Goal: Task Accomplishment & Management: Use online tool/utility

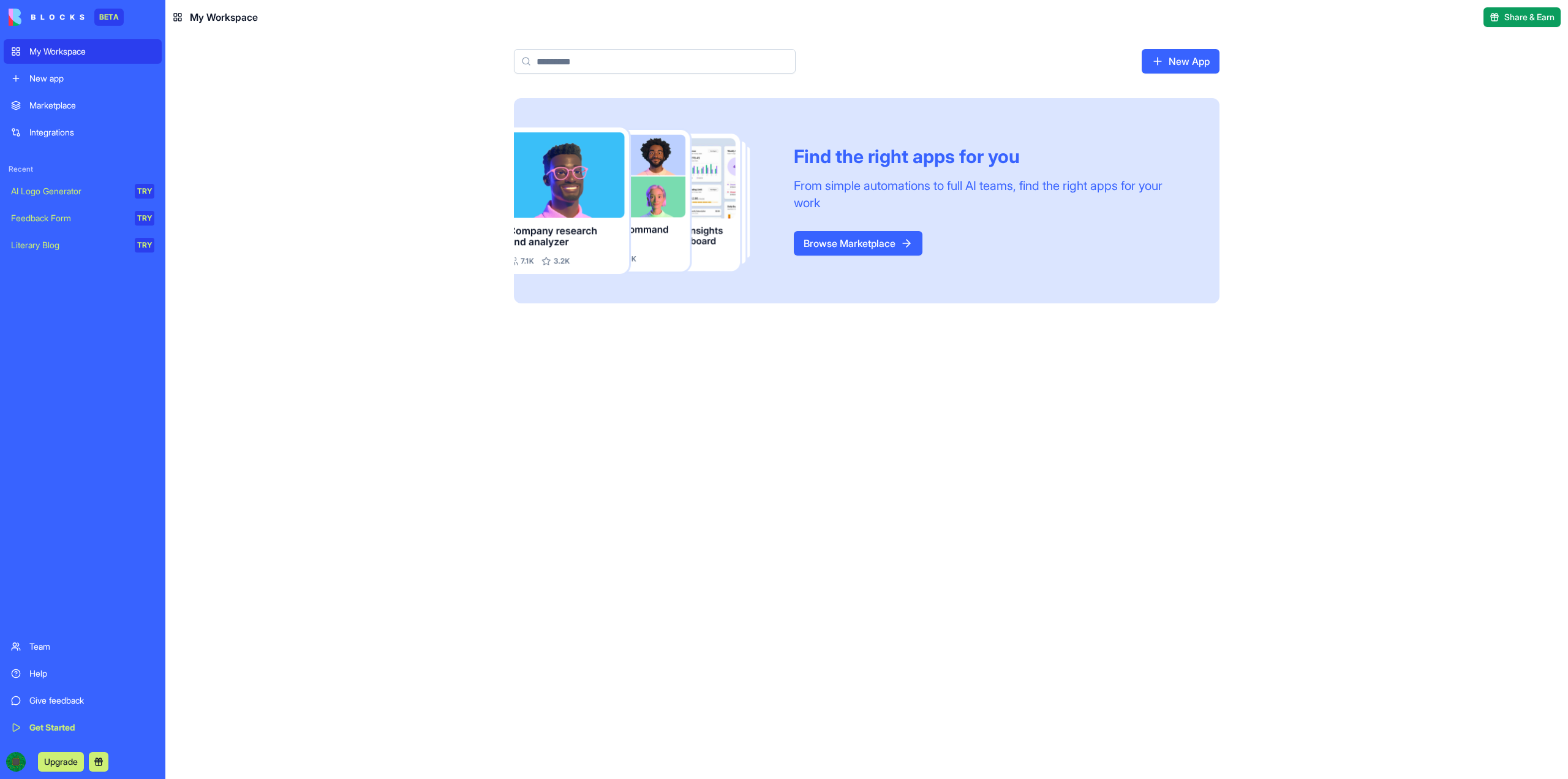
click at [71, 75] on div "New app" at bounding box center [91, 78] width 125 height 12
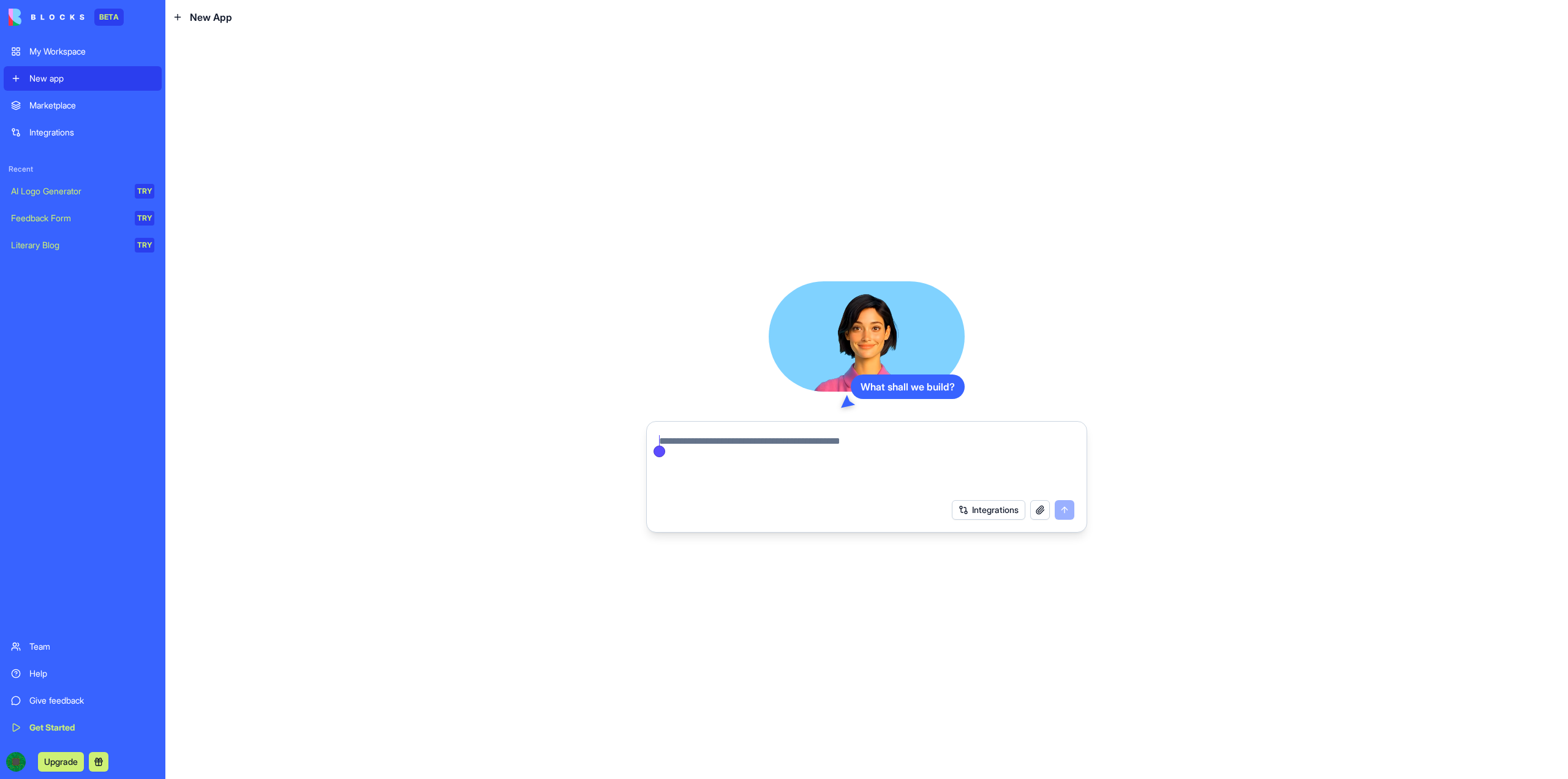
click at [916, 441] on textarea at bounding box center [867, 463] width 415 height 59
click at [919, 441] on textarea at bounding box center [867, 463] width 415 height 59
paste textarea "**********"
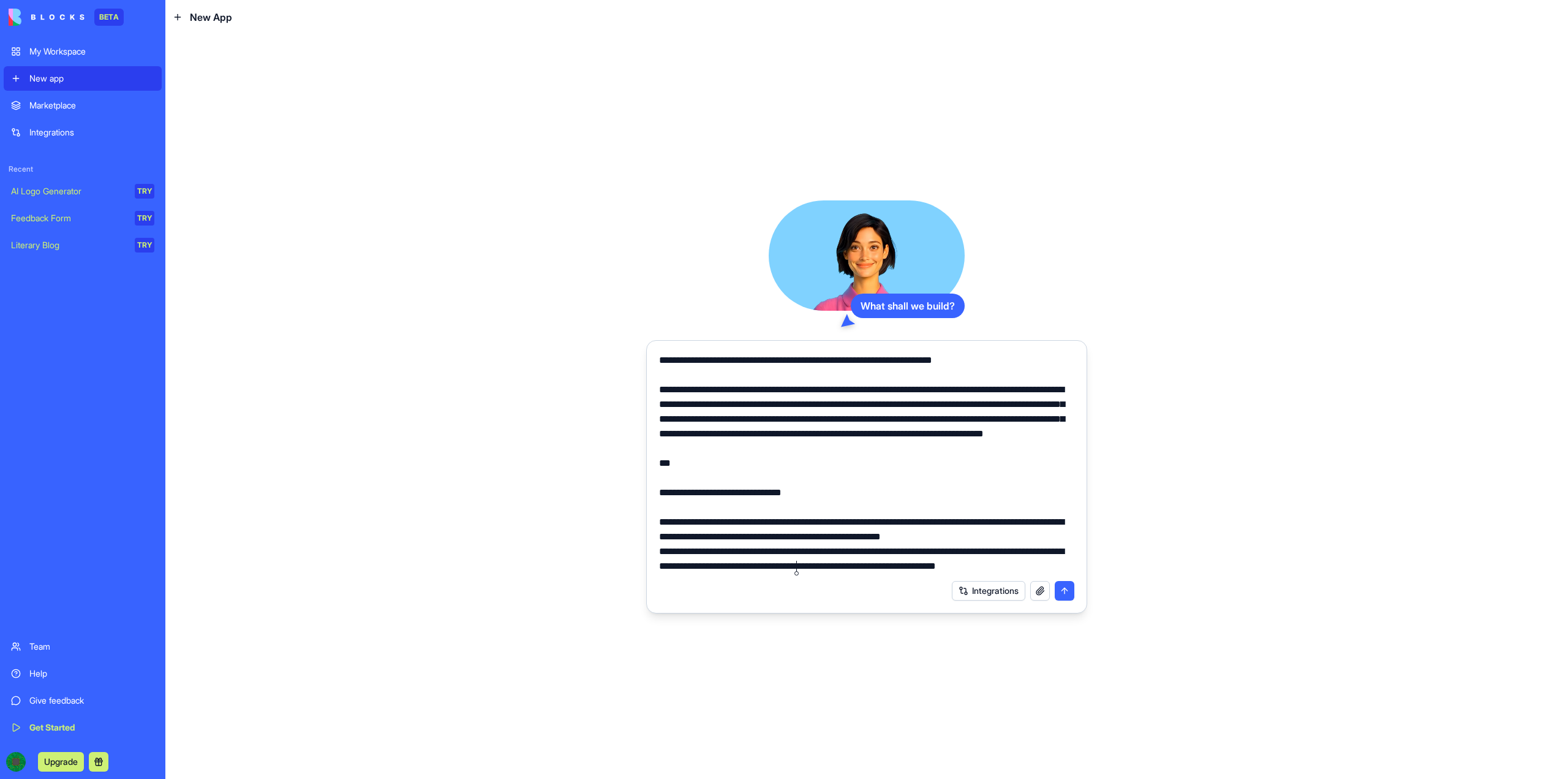
scroll to position [1411, 0]
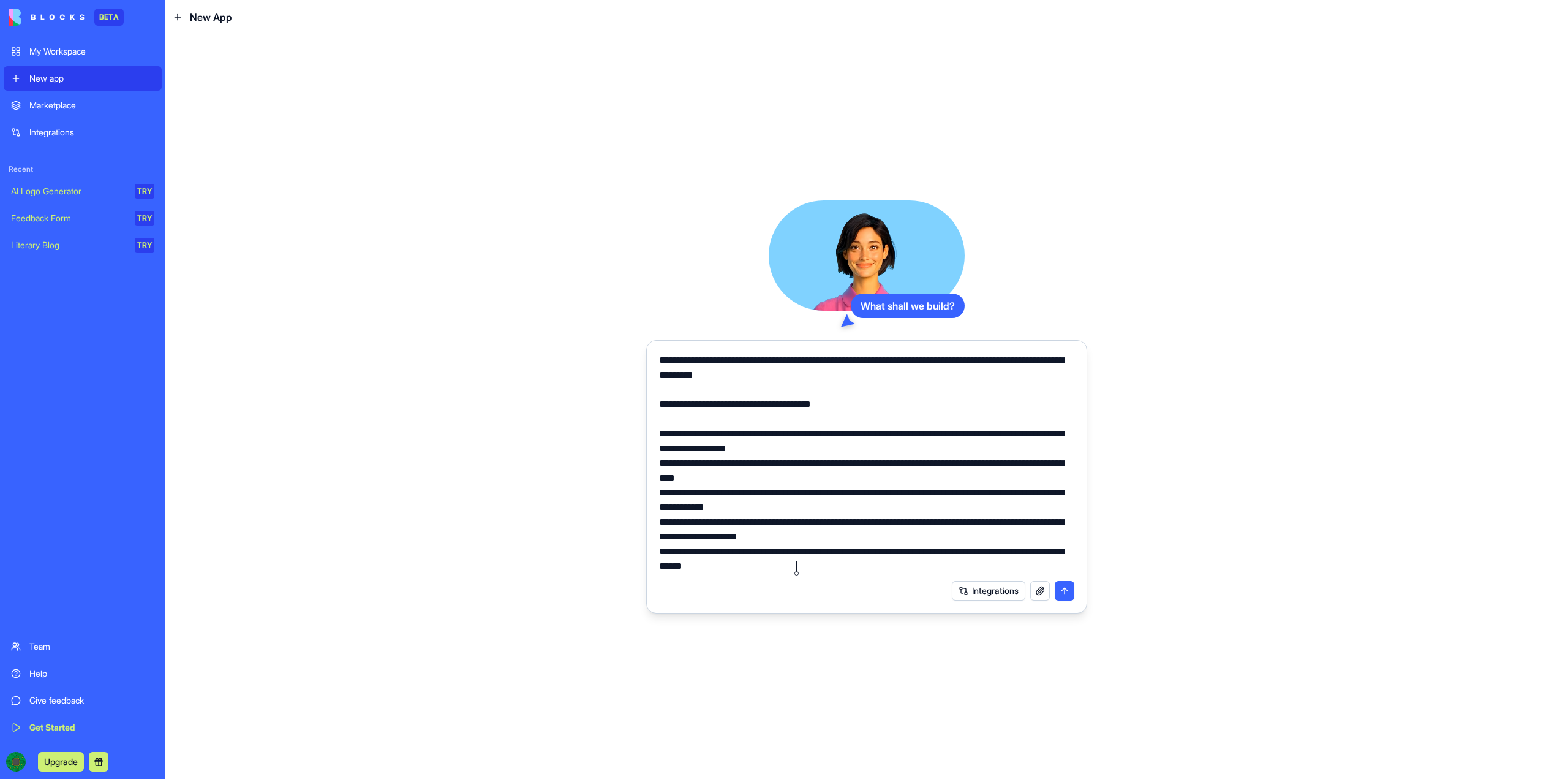
type textarea "**********"
click at [1064, 592] on button "submit" at bounding box center [1064, 591] width 20 height 20
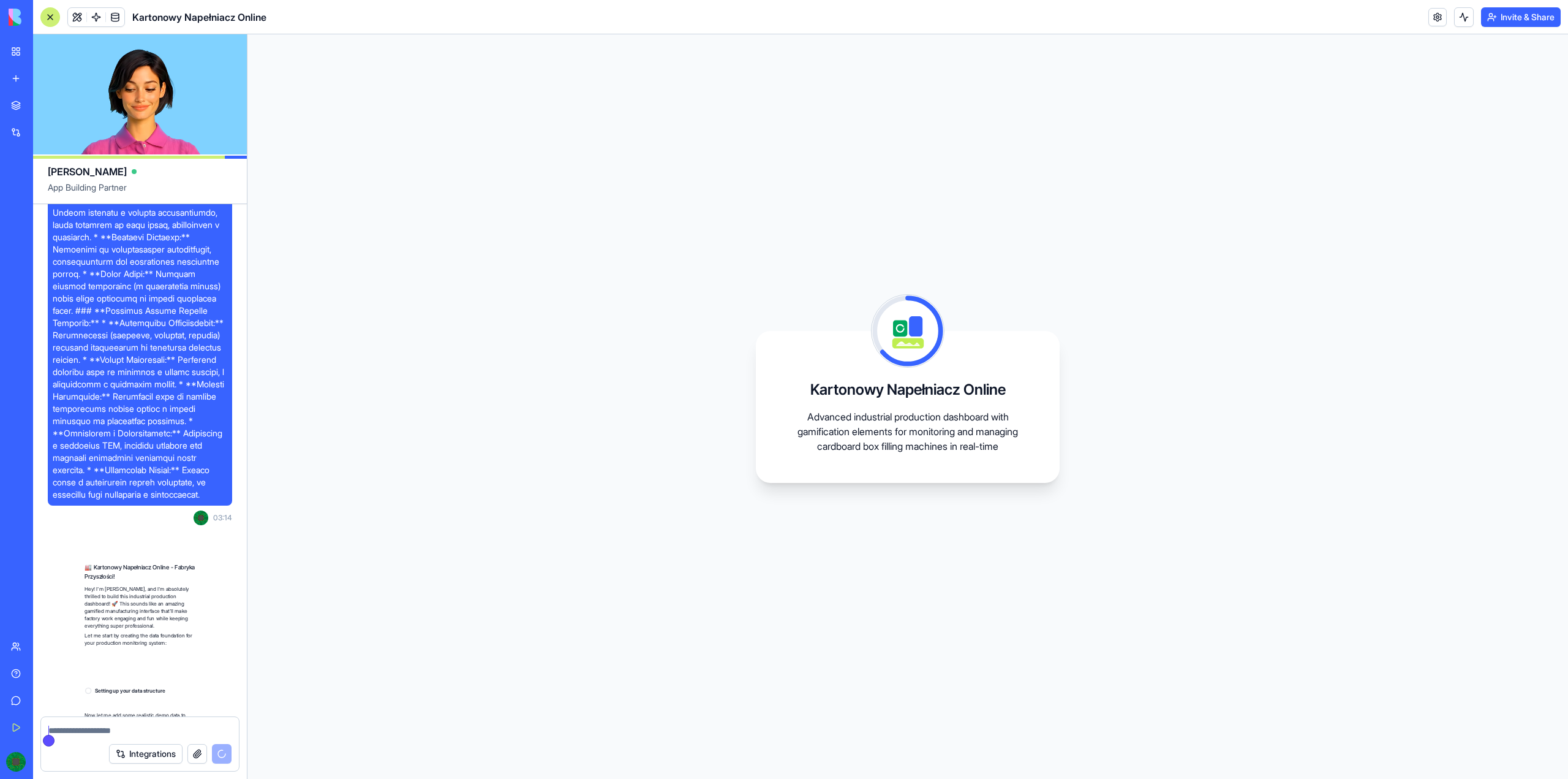
scroll to position [1838, 0]
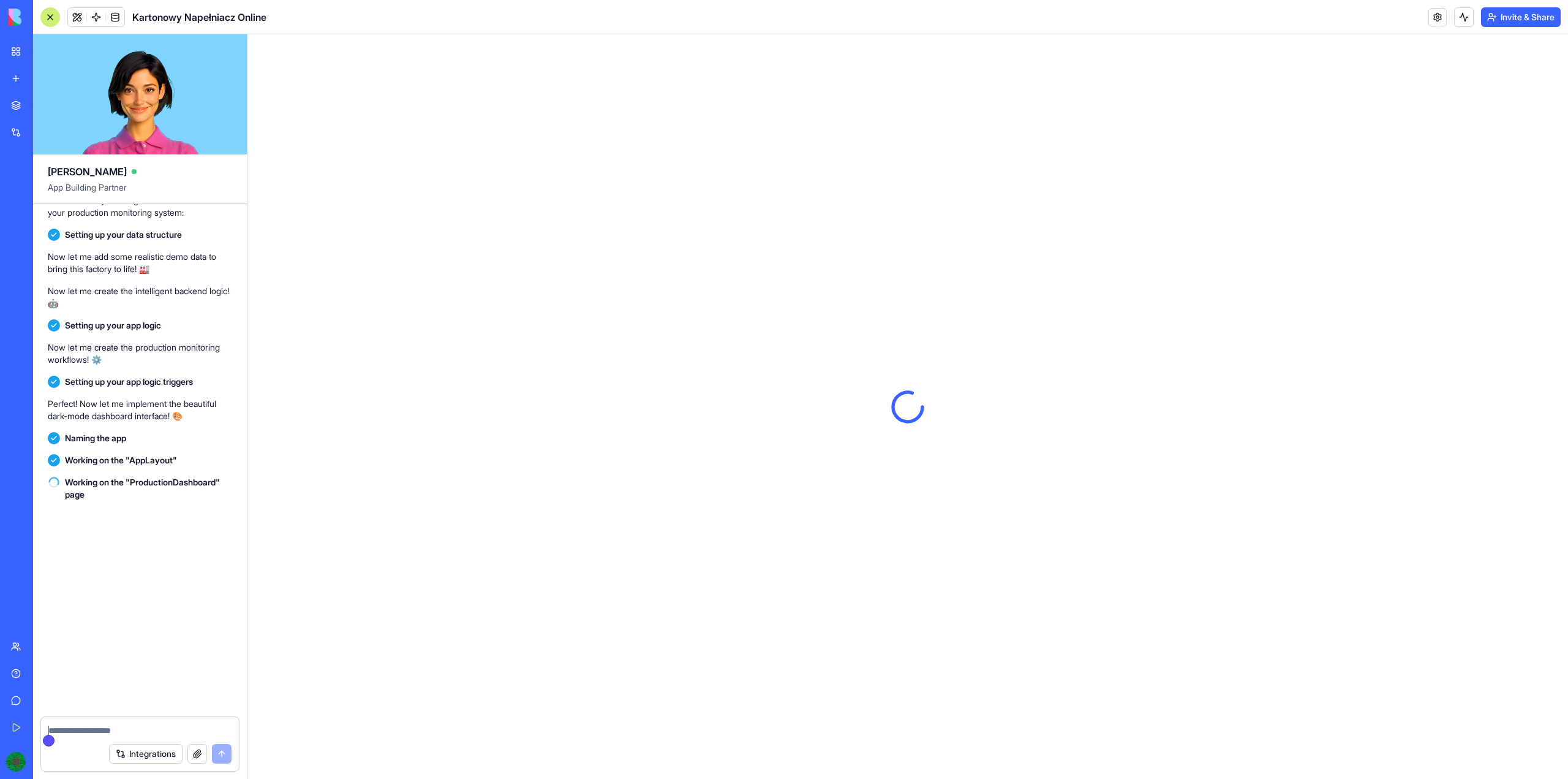
scroll to position [2127, 0]
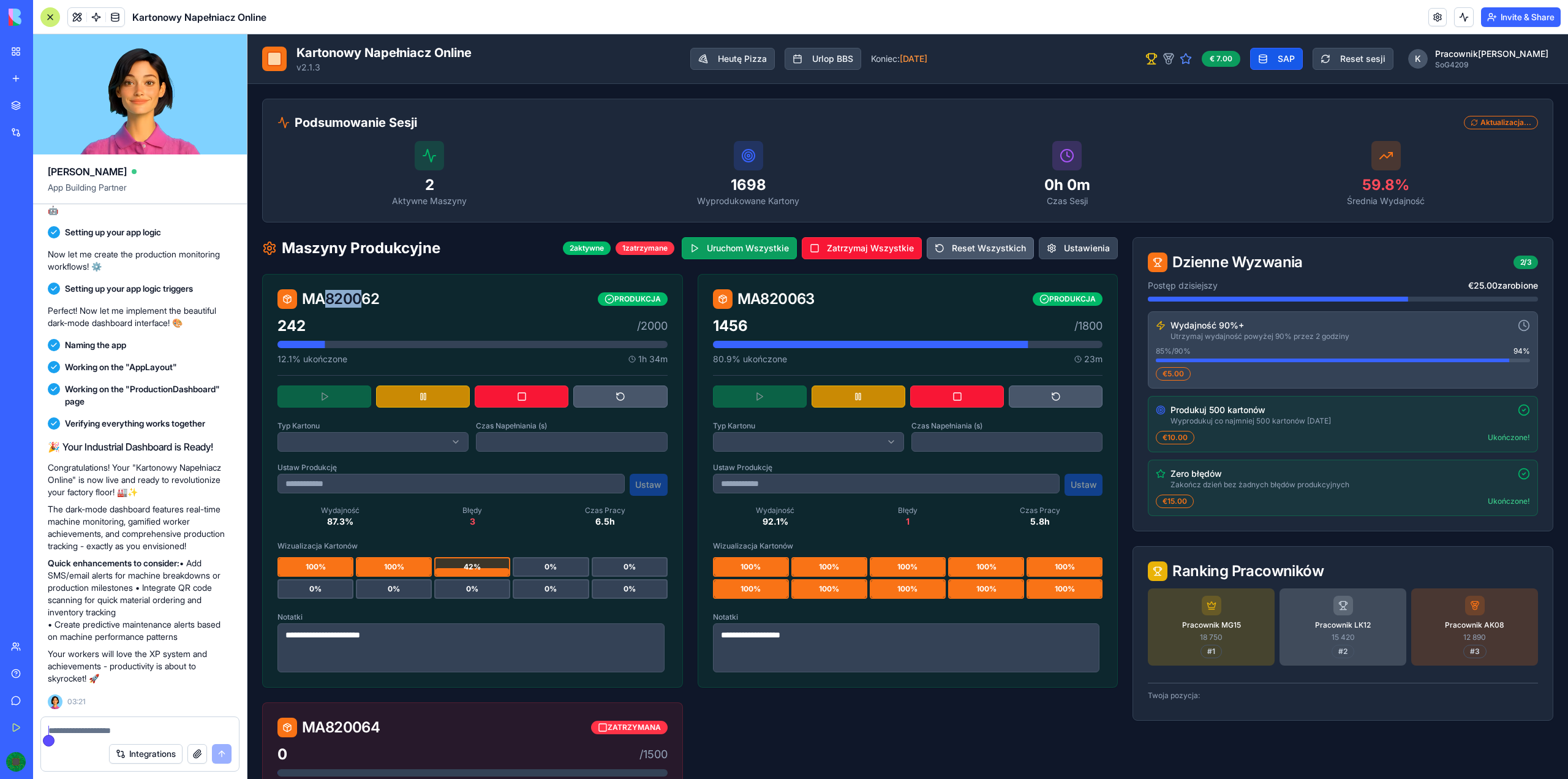
drag, startPoint x: 332, startPoint y: 298, endPoint x: 371, endPoint y: 296, distance: 39.1
click at [370, 296] on div "MA820062" at bounding box center [328, 299] width 101 height 20
click at [371, 296] on div "MA820062" at bounding box center [328, 299] width 101 height 20
click at [632, 302] on div "PRODUKCJA" at bounding box center [632, 299] width 70 height 13
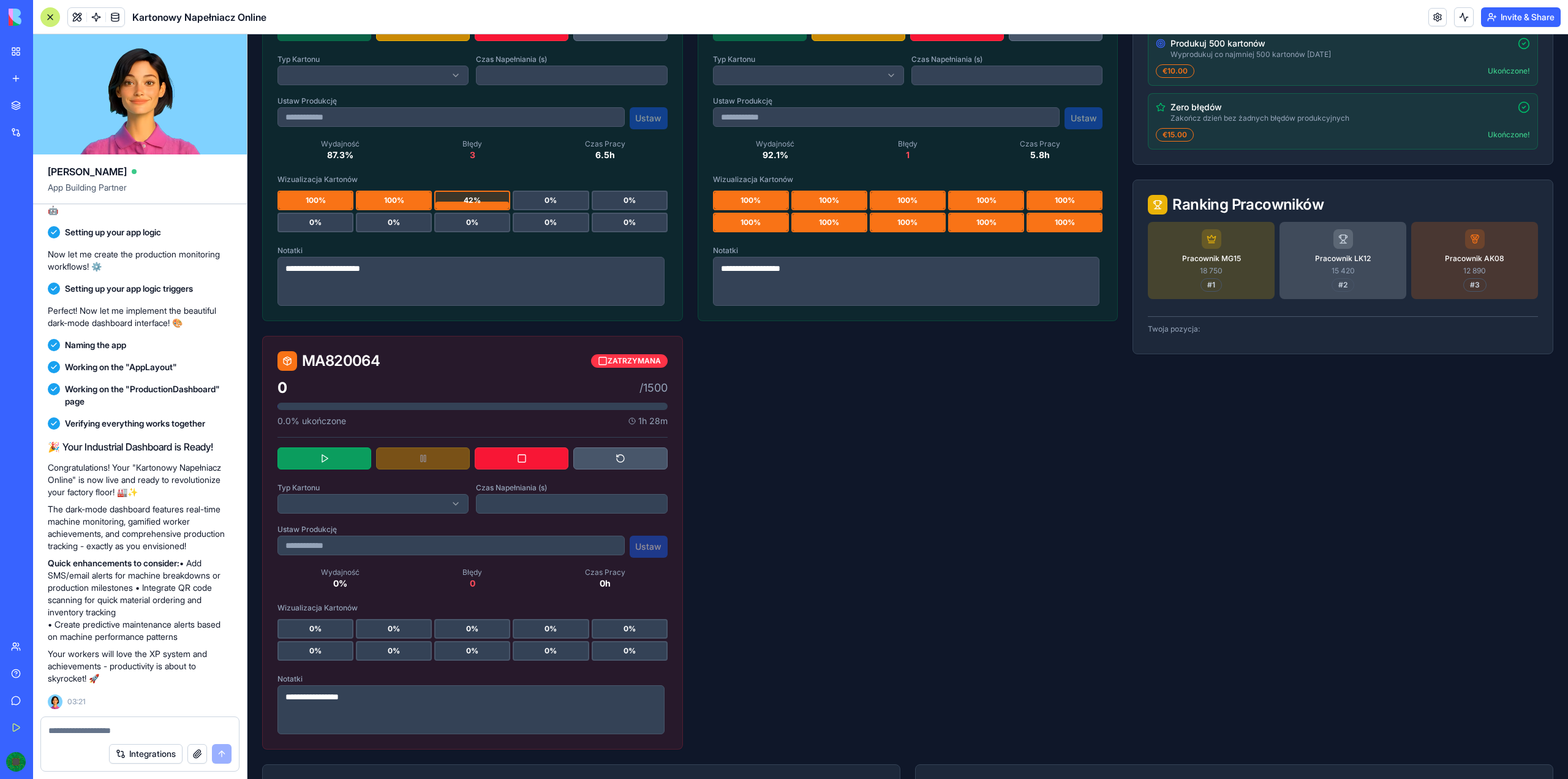
scroll to position [367, 0]
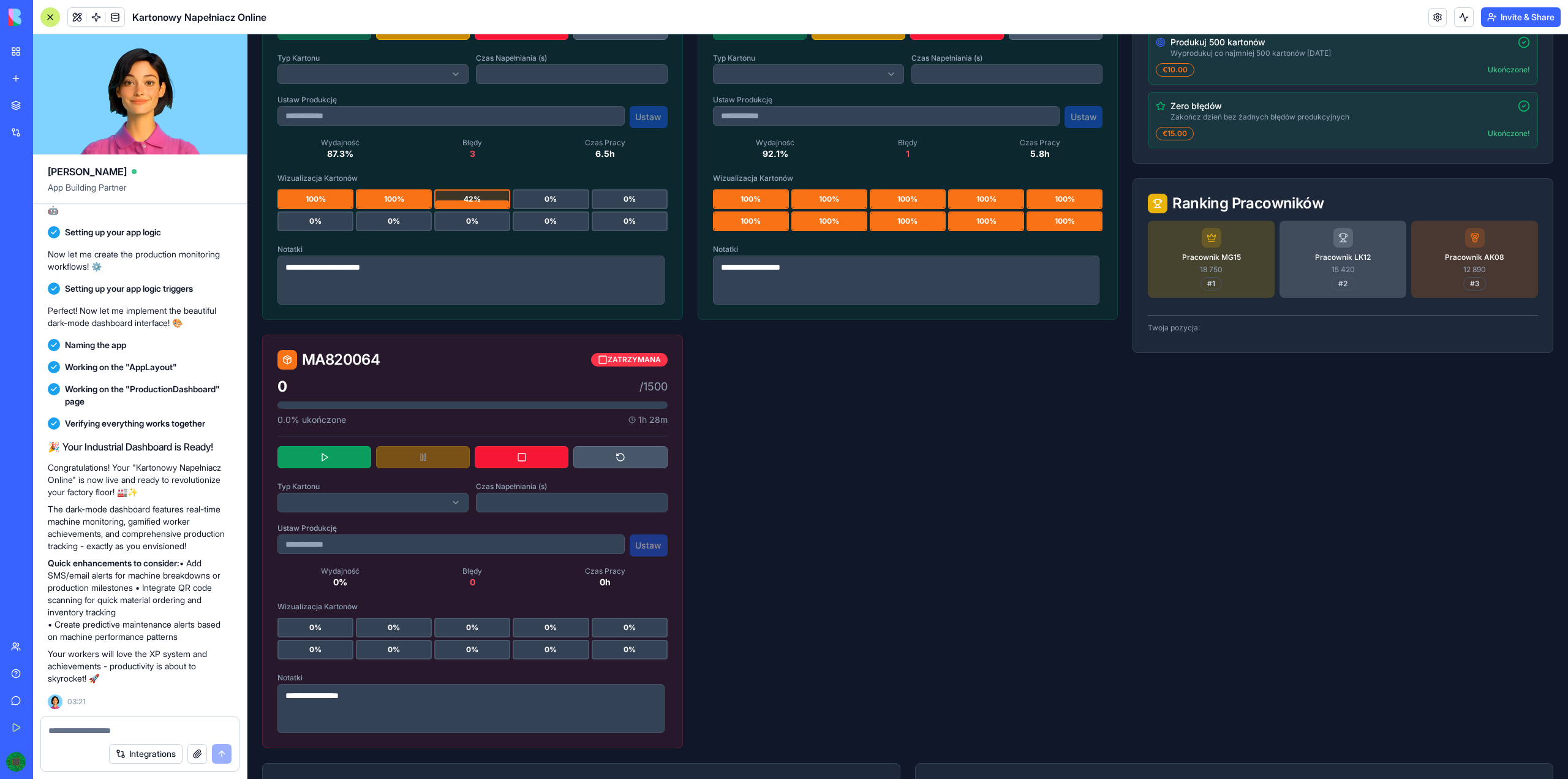
drag, startPoint x: 402, startPoint y: 202, endPoint x: 391, endPoint y: 201, distance: 11.0
click at [399, 201] on div "100 %" at bounding box center [394, 199] width 73 height 17
drag, startPoint x: 318, startPoint y: 201, endPoint x: 339, endPoint y: 200, distance: 21.0
click at [339, 200] on div "100 %" at bounding box center [315, 199] width 73 height 17
click at [339, 200] on div "100 %" at bounding box center [315, 199] width 73 height 17
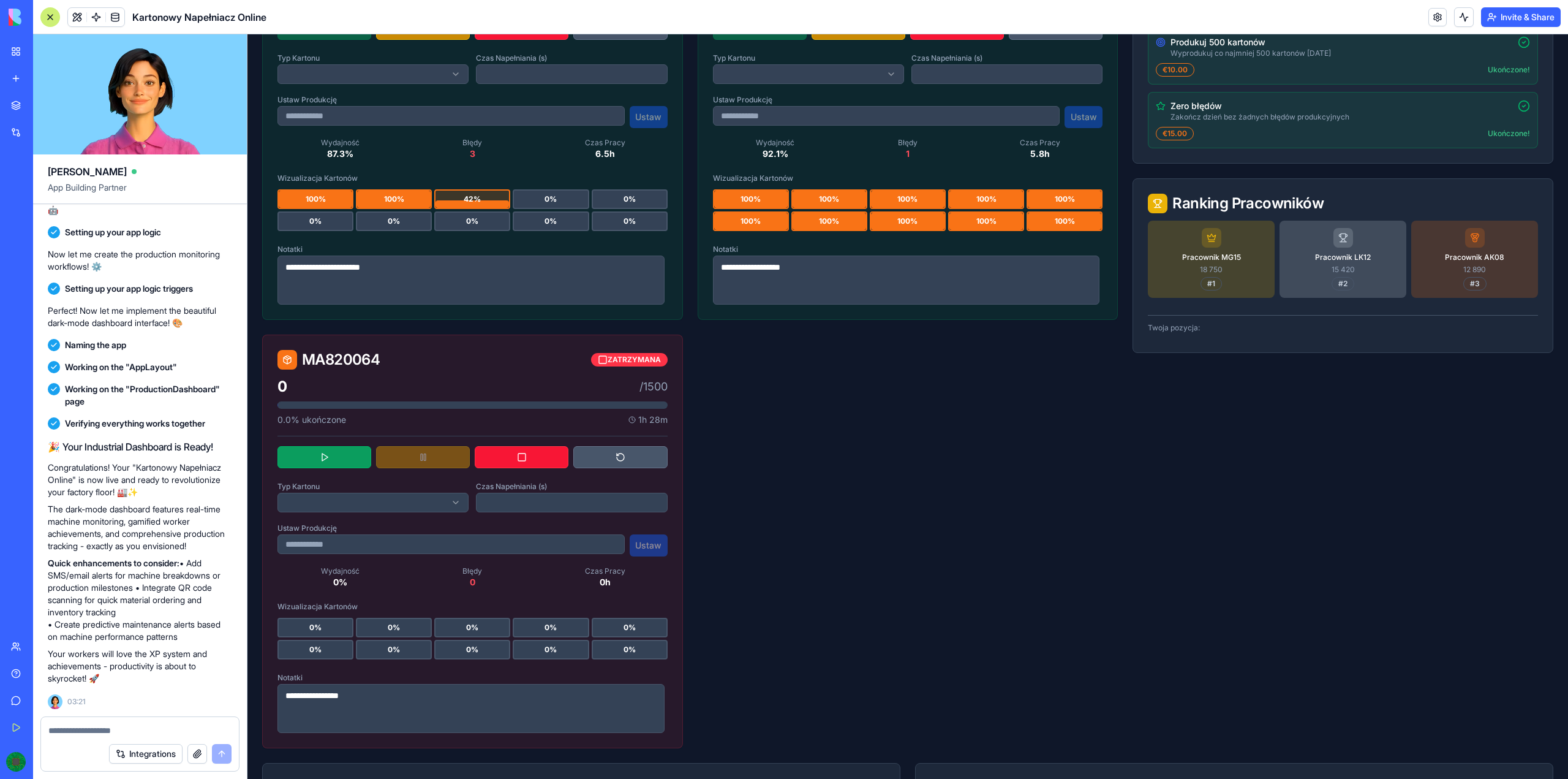
click at [313, 198] on span "100 %" at bounding box center [316, 200] width 20 height 10
drag, startPoint x: 447, startPoint y: 200, endPoint x: 499, endPoint y: 206, distance: 52.3
click at [499, 206] on div "100 % 100 % 42 % 0 % 0 % 0 % 0 % 0 % 0 % 0 %" at bounding box center [472, 210] width 390 height 42
click at [499, 206] on div "42 %" at bounding box center [472, 199] width 73 height 17
click at [96, 728] on textarea at bounding box center [140, 730] width 183 height 12
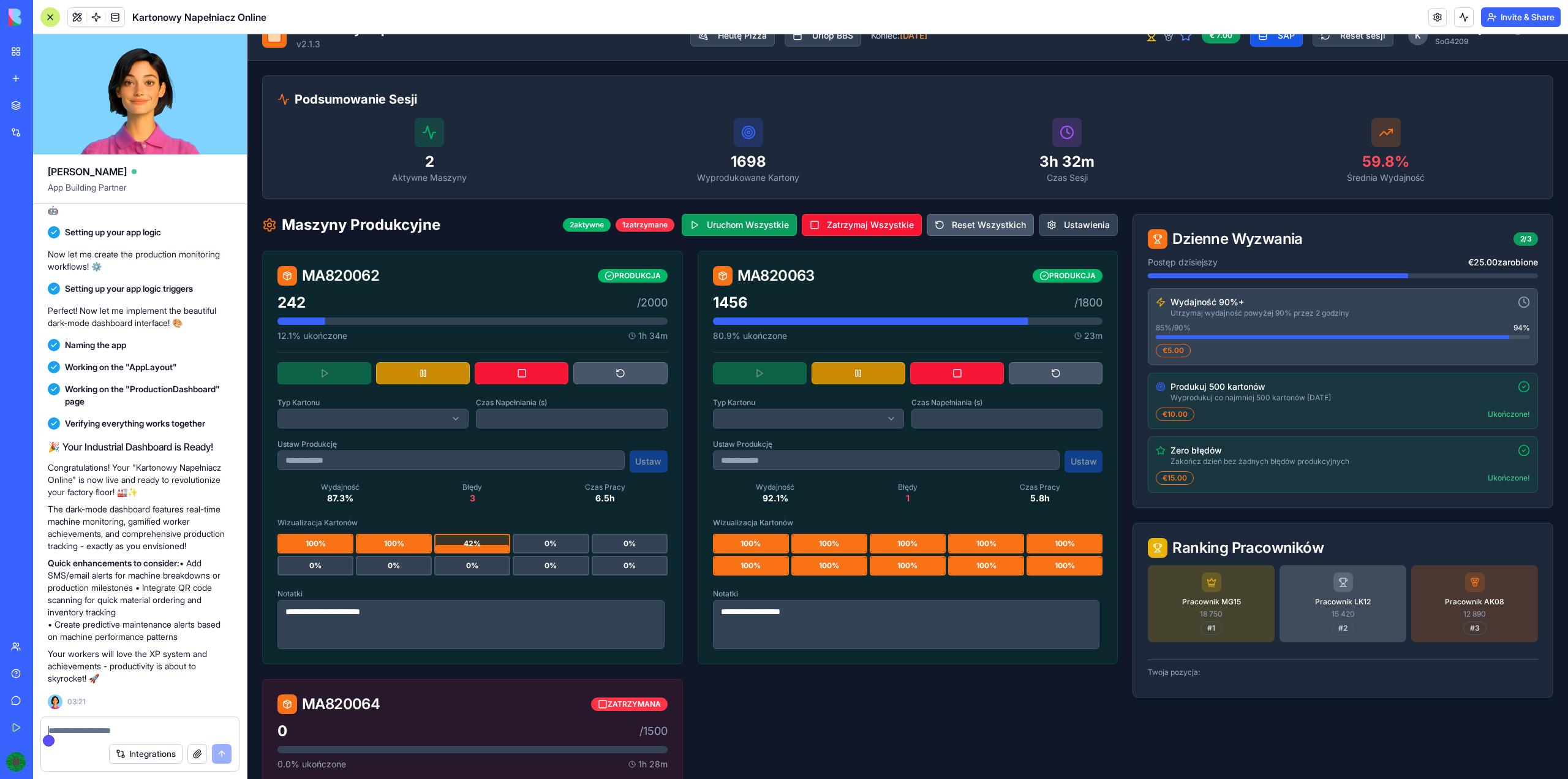
scroll to position [14, 0]
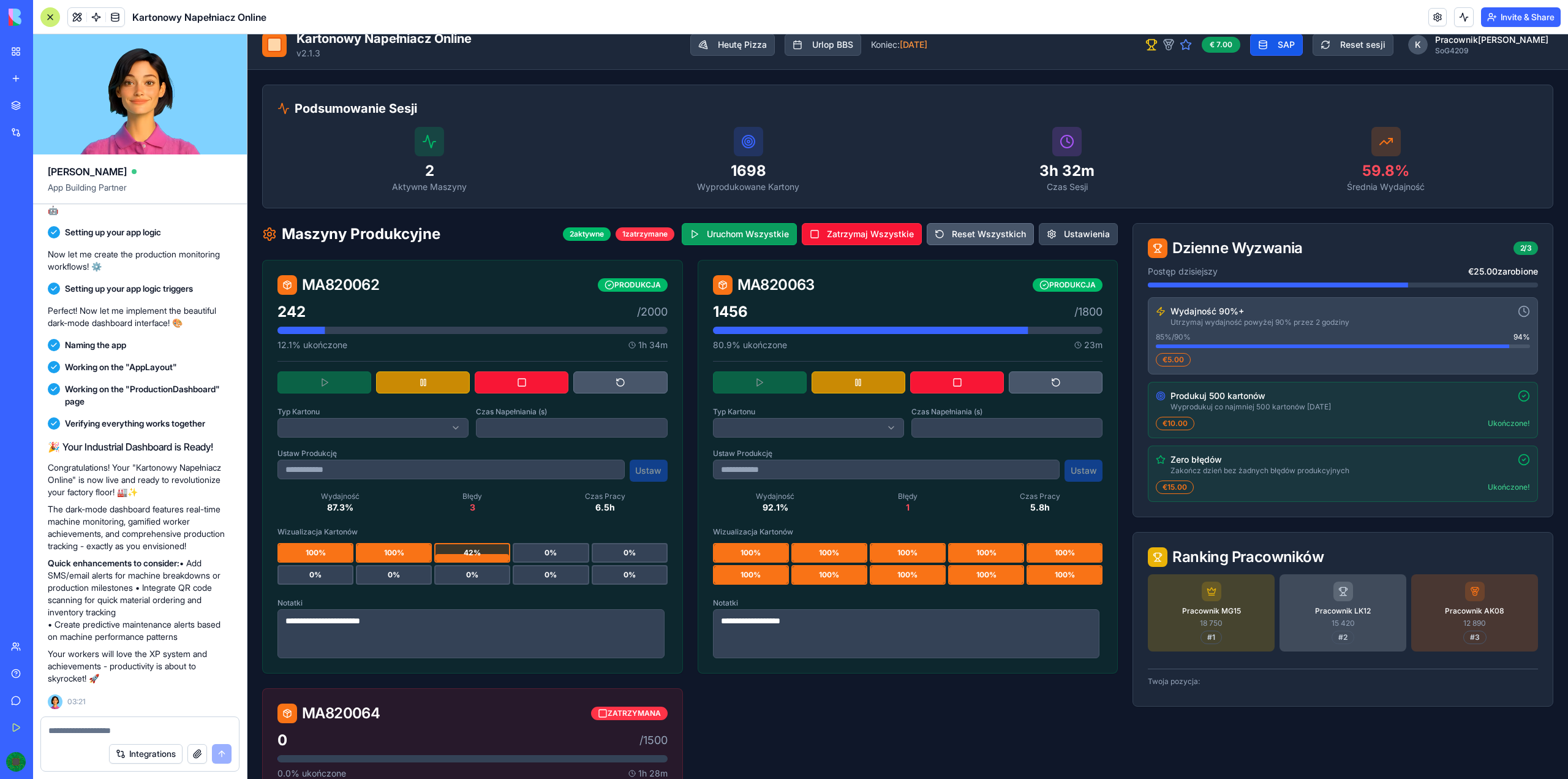
click at [1460, 414] on div "Produkuj 500 kartonów Wyprodukuj co najmniej 500 kartonów [DATE] €10.00 Ukończo…" at bounding box center [1342, 410] width 390 height 57
click at [1516, 336] on span "94 %" at bounding box center [1521, 337] width 17 height 10
drag, startPoint x: 1391, startPoint y: 170, endPoint x: 1417, endPoint y: 168, distance: 26.1
click at [1392, 169] on p "59.8 %" at bounding box center [1386, 171] width 304 height 20
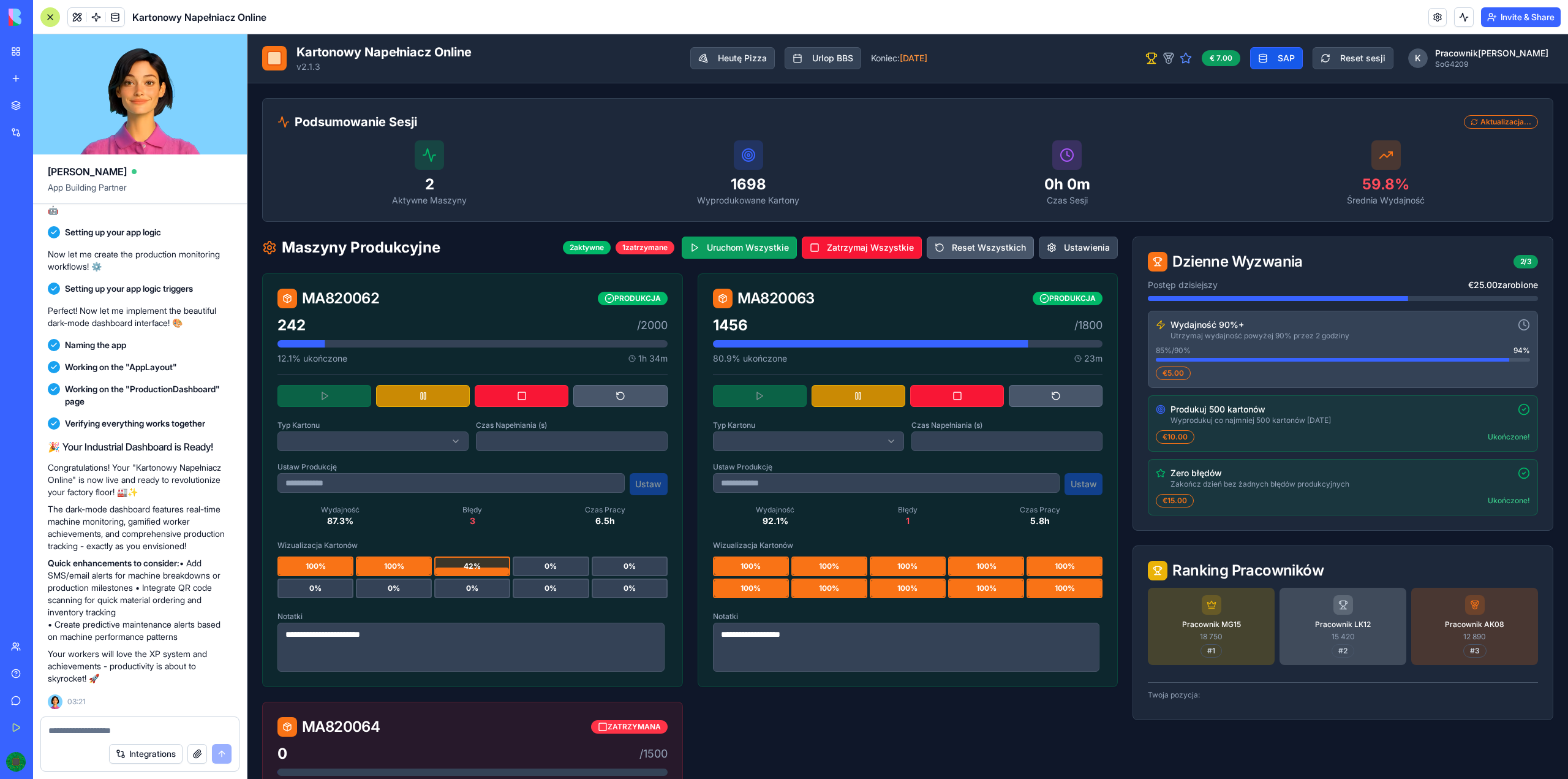
scroll to position [0, 0]
click at [1511, 126] on div "Aktualizacja..." at bounding box center [1500, 122] width 74 height 13
drag, startPoint x: 1496, startPoint y: 126, endPoint x: 1461, endPoint y: 125, distance: 35.0
click at [1463, 125] on div "Aktualizacja..." at bounding box center [1500, 122] width 74 height 13
click at [1469, 125] on icon at bounding box center [1474, 122] width 11 height 11
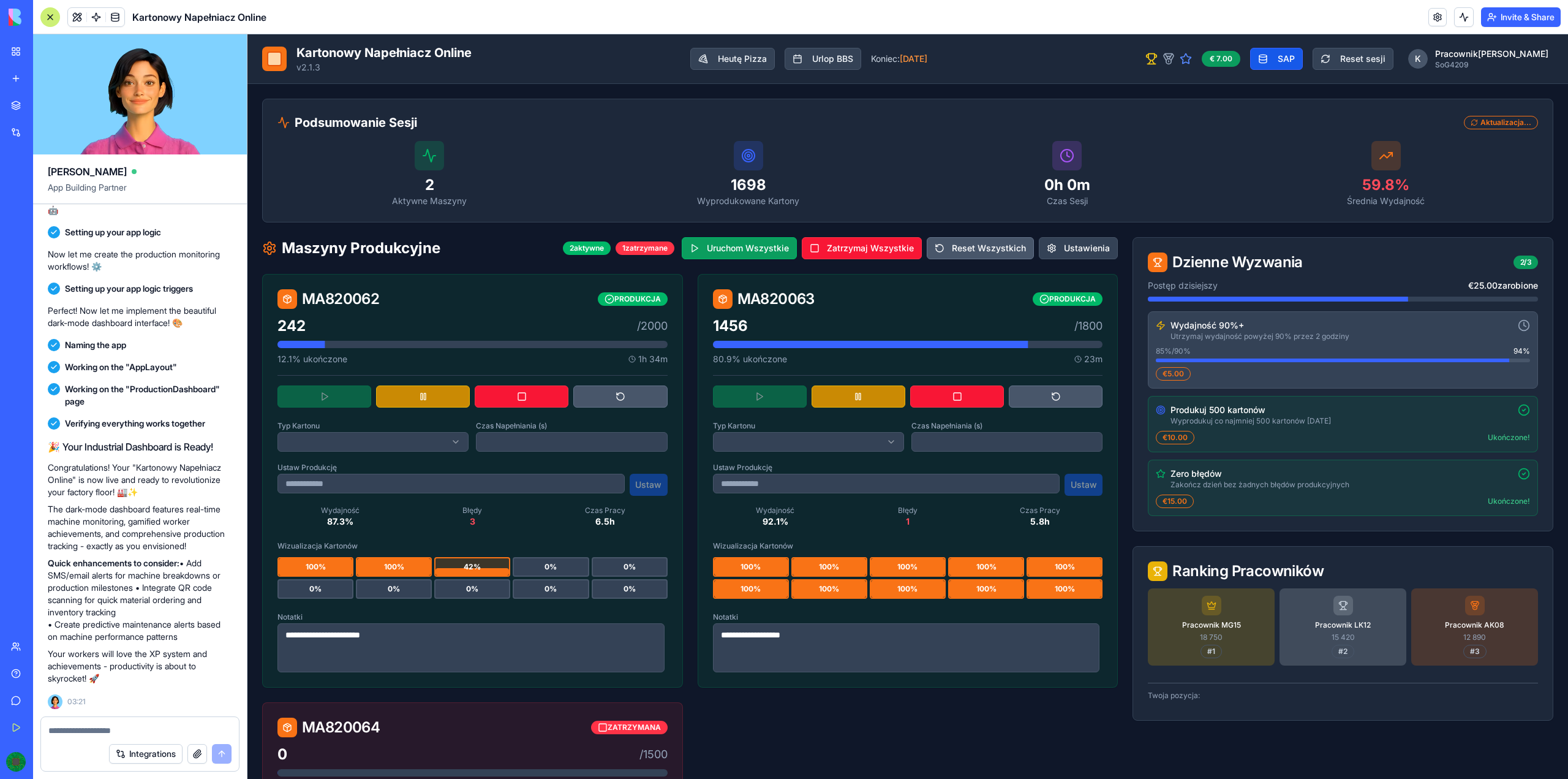
click at [1487, 46] on div "Kartonowy Napełniacz Online v2.1.3 Heutę Pizza Urlop BBS Koniec: [DATE] € 7.00 …" at bounding box center [907, 58] width 1290 height 29
click at [1489, 61] on html "**********" at bounding box center [907, 769] width 1320 height 1471
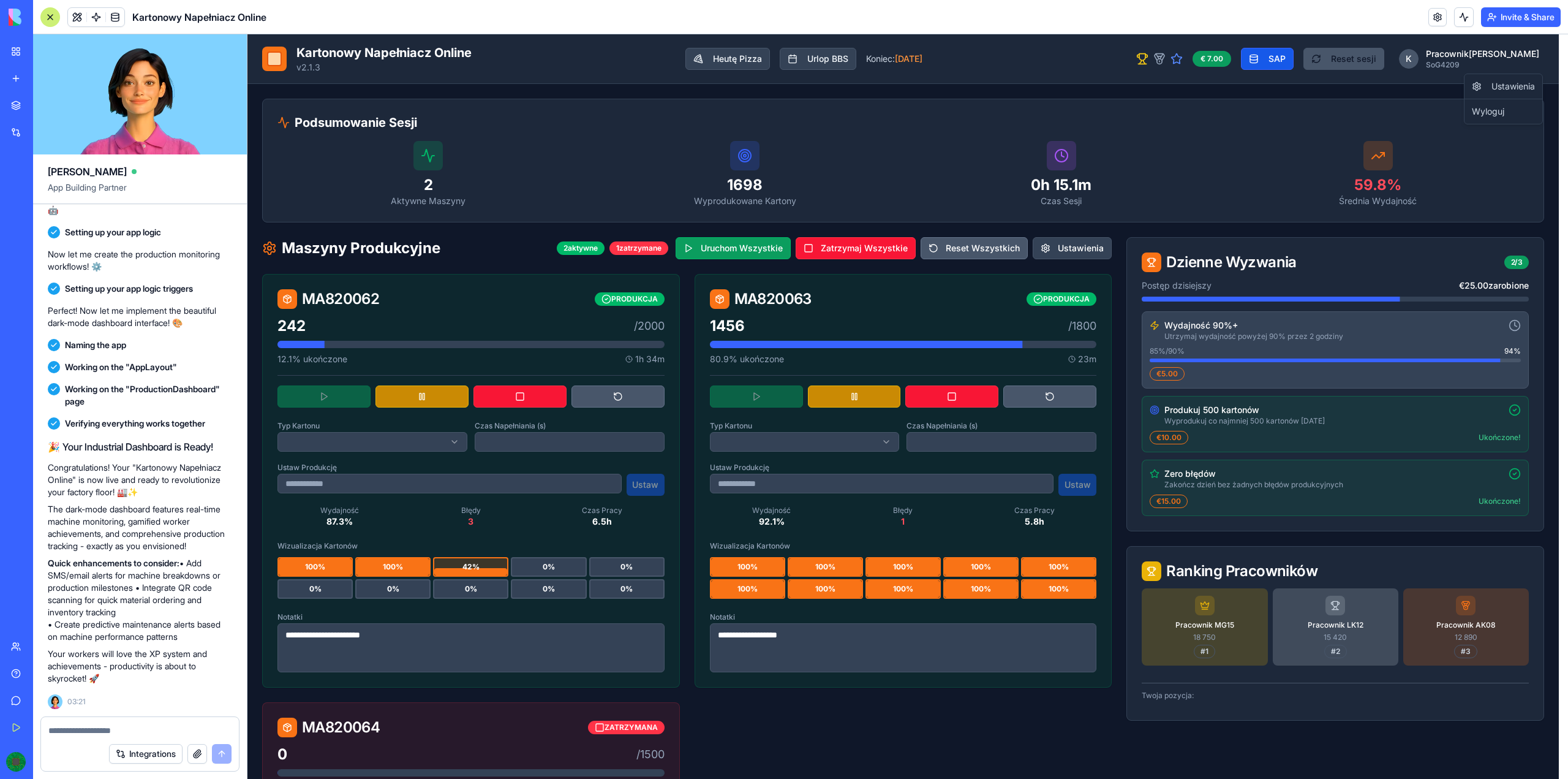
click at [1390, 52] on html "**********" at bounding box center [907, 769] width 1320 height 1471
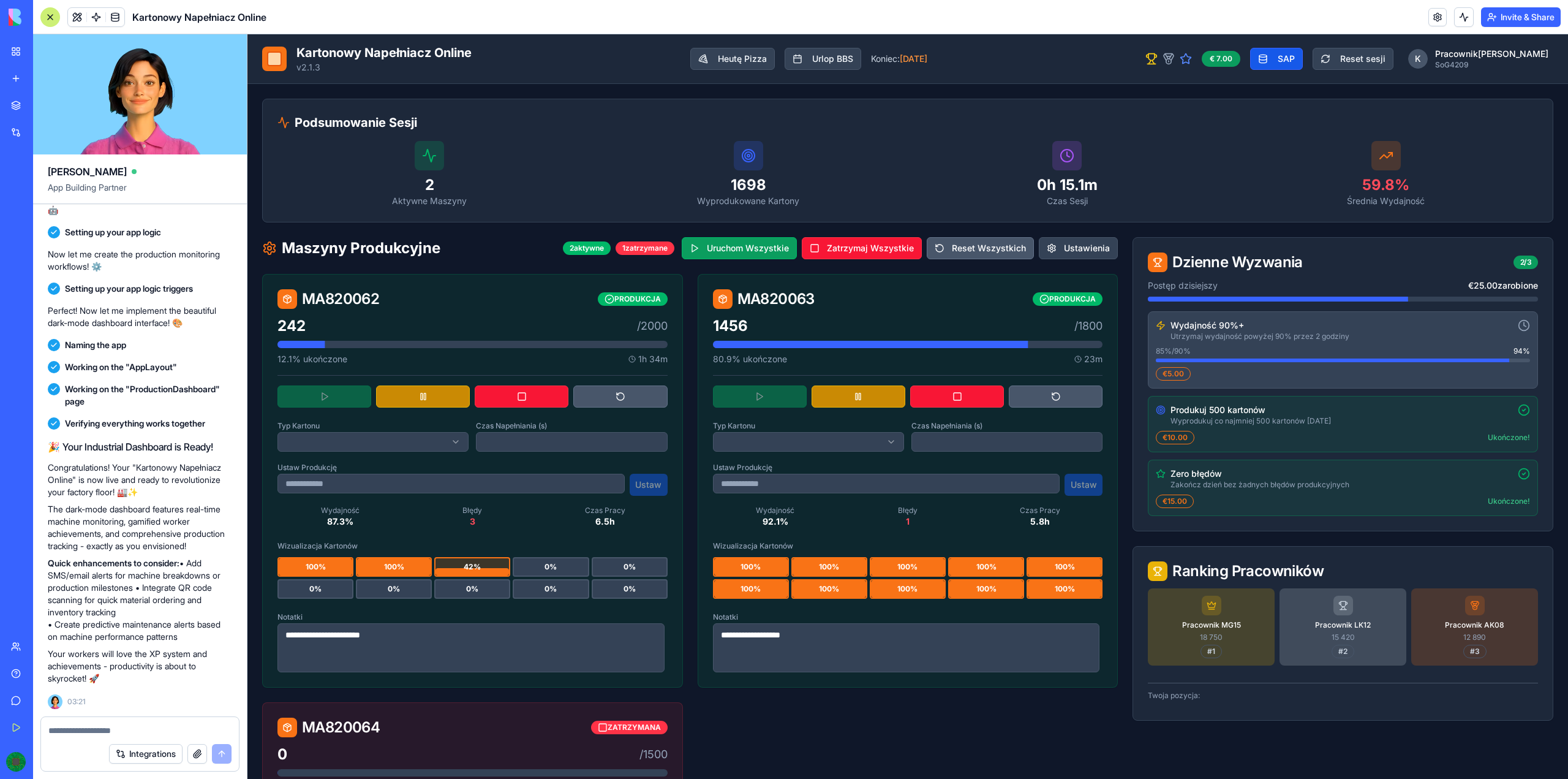
drag, startPoint x: 1251, startPoint y: 58, endPoint x: 1232, endPoint y: 59, distance: 19.0
click at [1240, 58] on div "€ 7.00" at bounding box center [1221, 58] width 38 height 16
drag, startPoint x: 1191, startPoint y: 57, endPoint x: 1179, endPoint y: 56, distance: 12.0
click at [1158, 57] on icon at bounding box center [1151, 58] width 12 height 12
click at [819, 57] on button "Urlop BBS" at bounding box center [823, 58] width 76 height 22
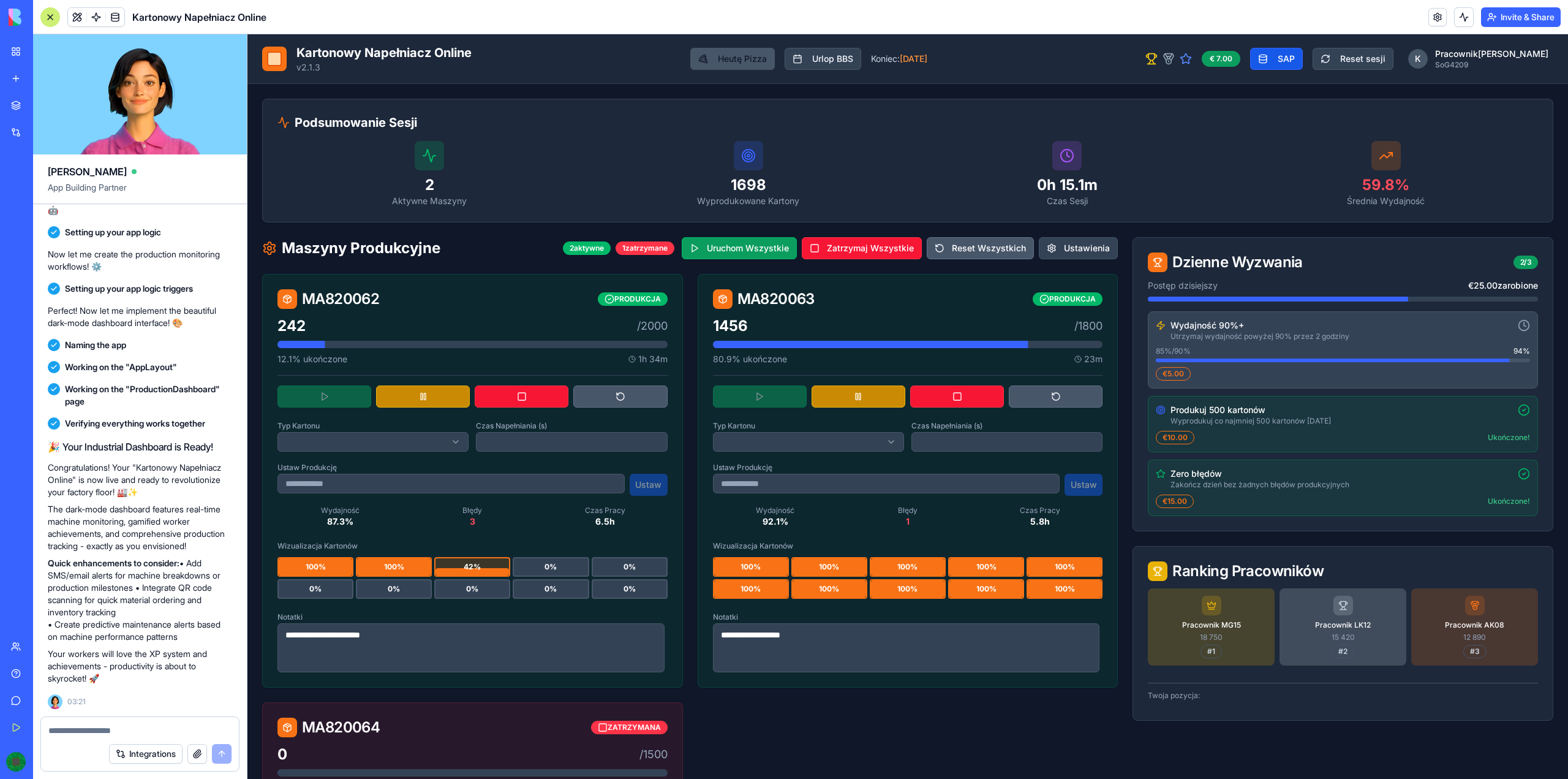
click at [720, 54] on button "Heutę Pizza" at bounding box center [733, 58] width 85 height 22
click at [736, 55] on button "Heutę Pizza" at bounding box center [733, 58] width 85 height 22
click at [1302, 56] on button "SAP" at bounding box center [1276, 58] width 52 height 22
click at [1393, 59] on button "Reset sesji" at bounding box center [1352, 58] width 81 height 22
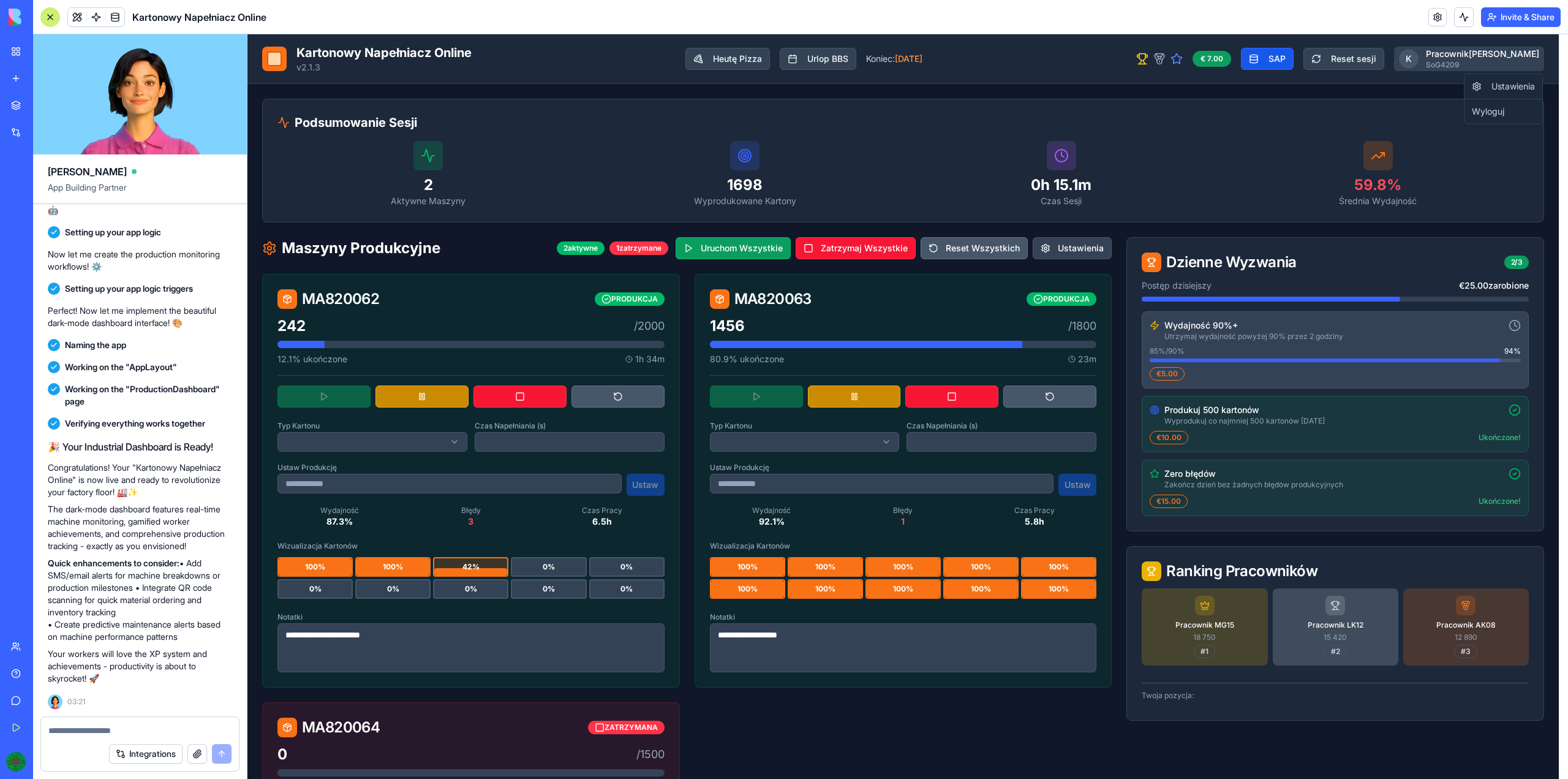
click at [1450, 55] on html "**********" at bounding box center [907, 769] width 1320 height 1471
click at [1516, 87] on div "Ustawienia" at bounding box center [1503, 86] width 73 height 20
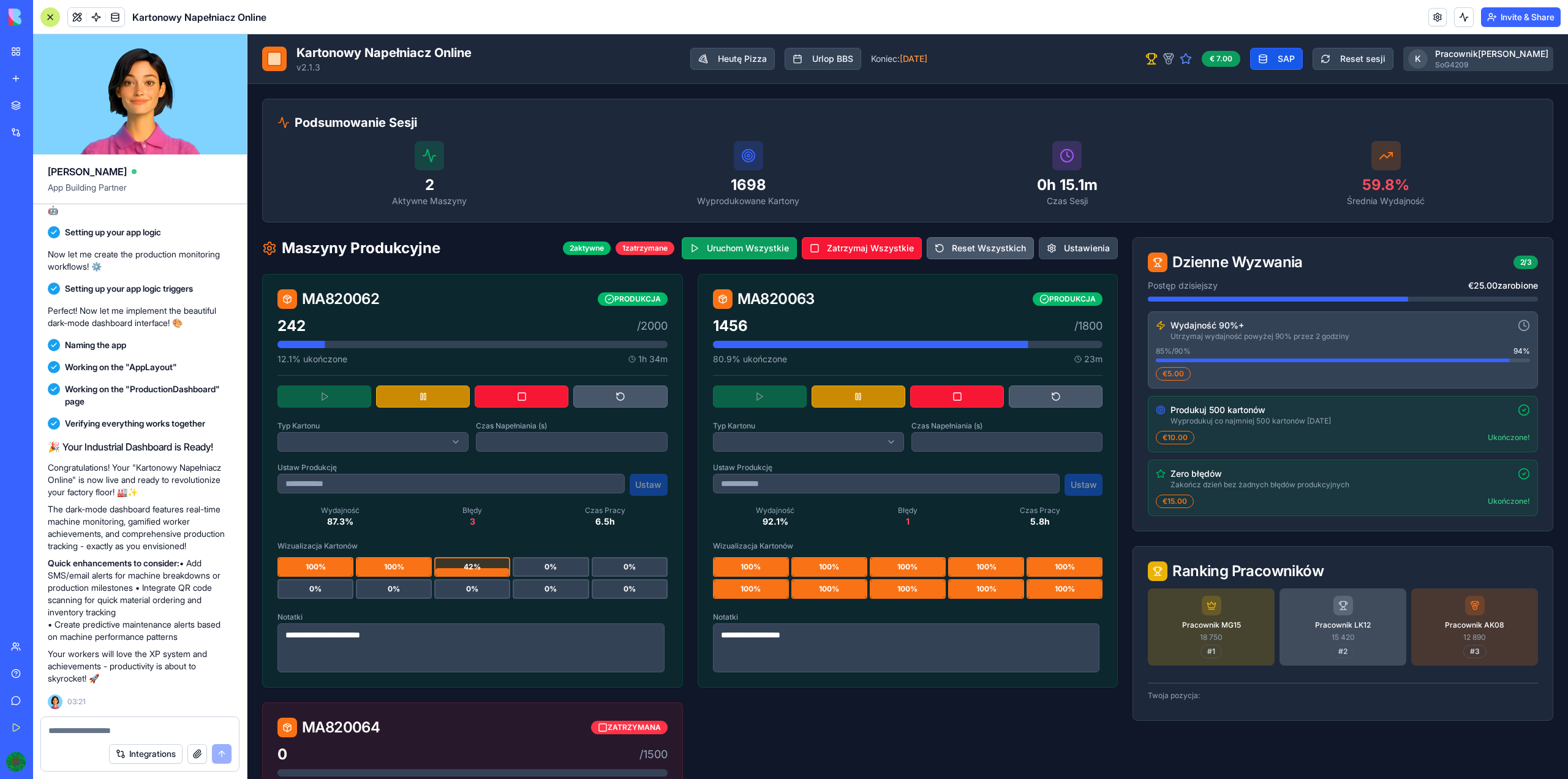
click at [1487, 55] on html "**********" at bounding box center [907, 769] width 1320 height 1471
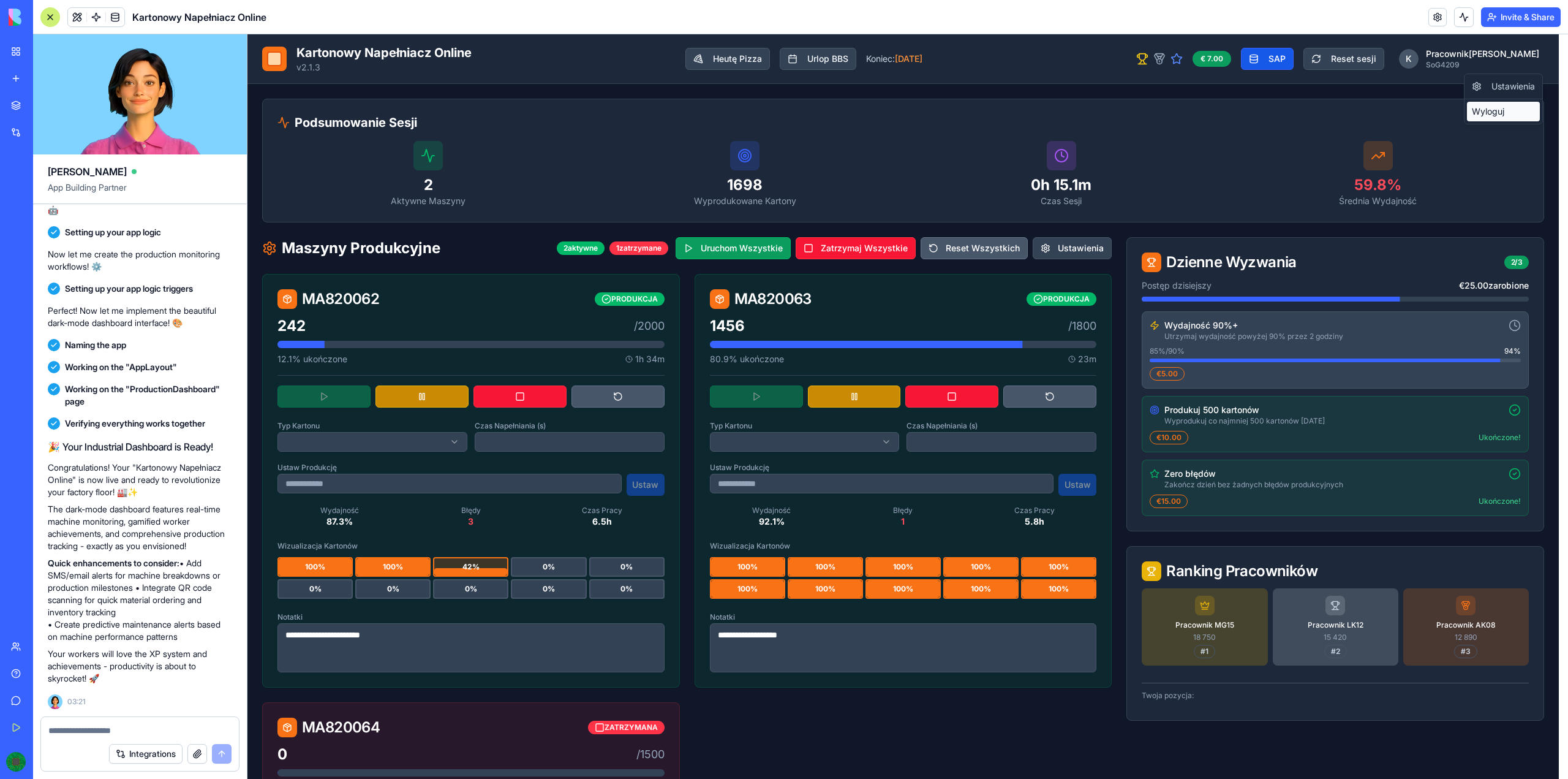
click at [1498, 108] on div "Wyloguj" at bounding box center [1503, 111] width 73 height 20
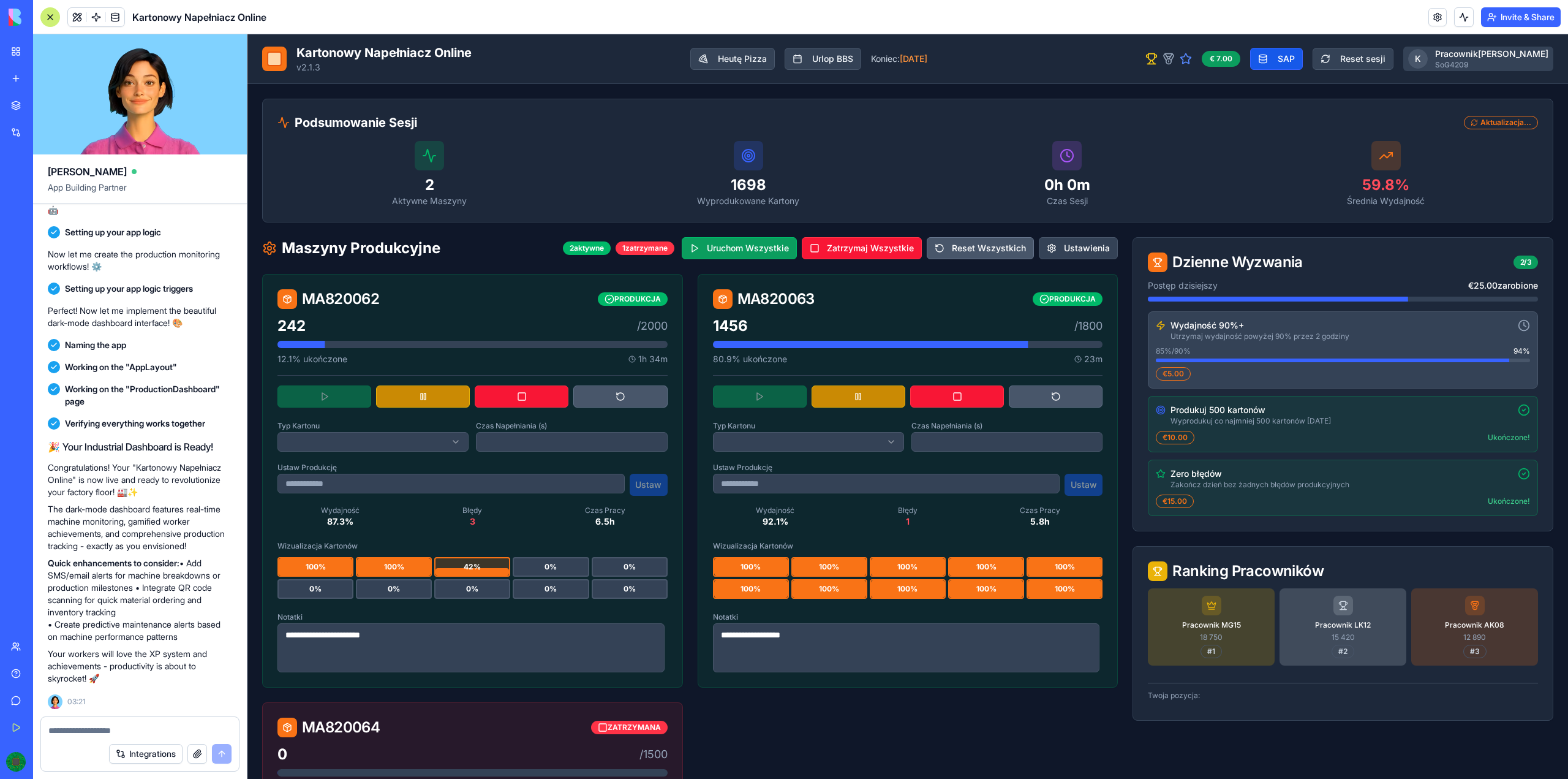
click at [1505, 59] on html "**********" at bounding box center [907, 769] width 1320 height 1471
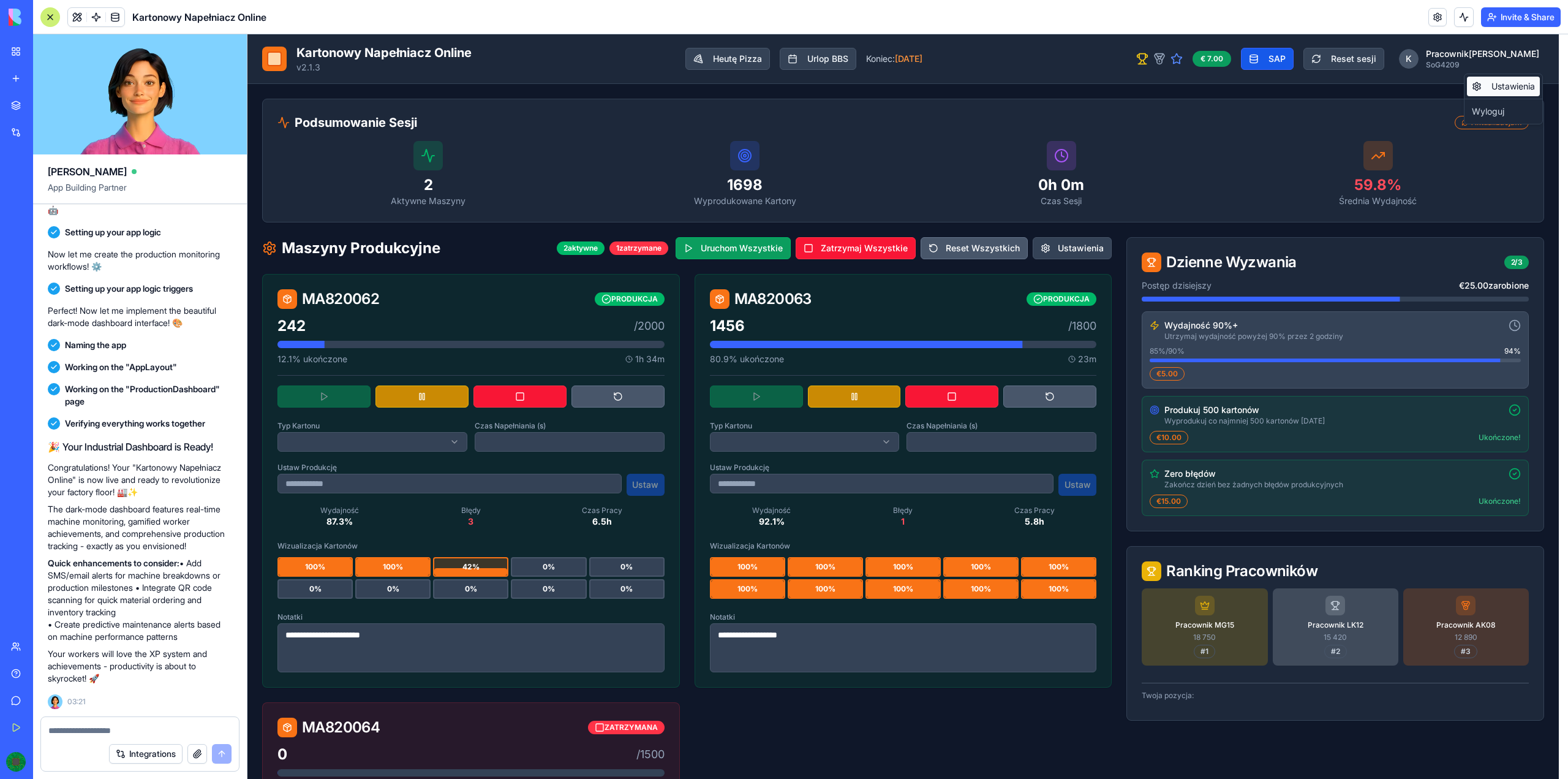
click at [1522, 90] on div "Ustawienia" at bounding box center [1503, 86] width 73 height 20
